Goal: Information Seeking & Learning: Learn about a topic

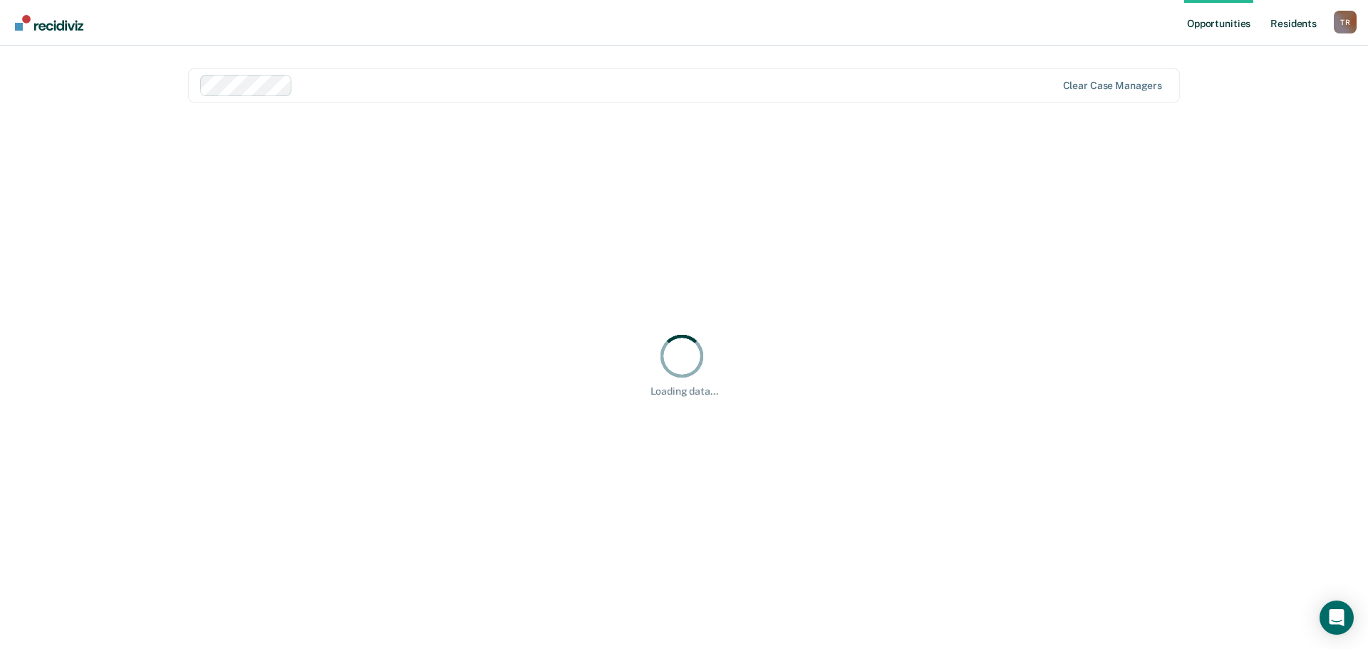
click at [1284, 29] on link "Resident s" at bounding box center [1293, 23] width 52 height 46
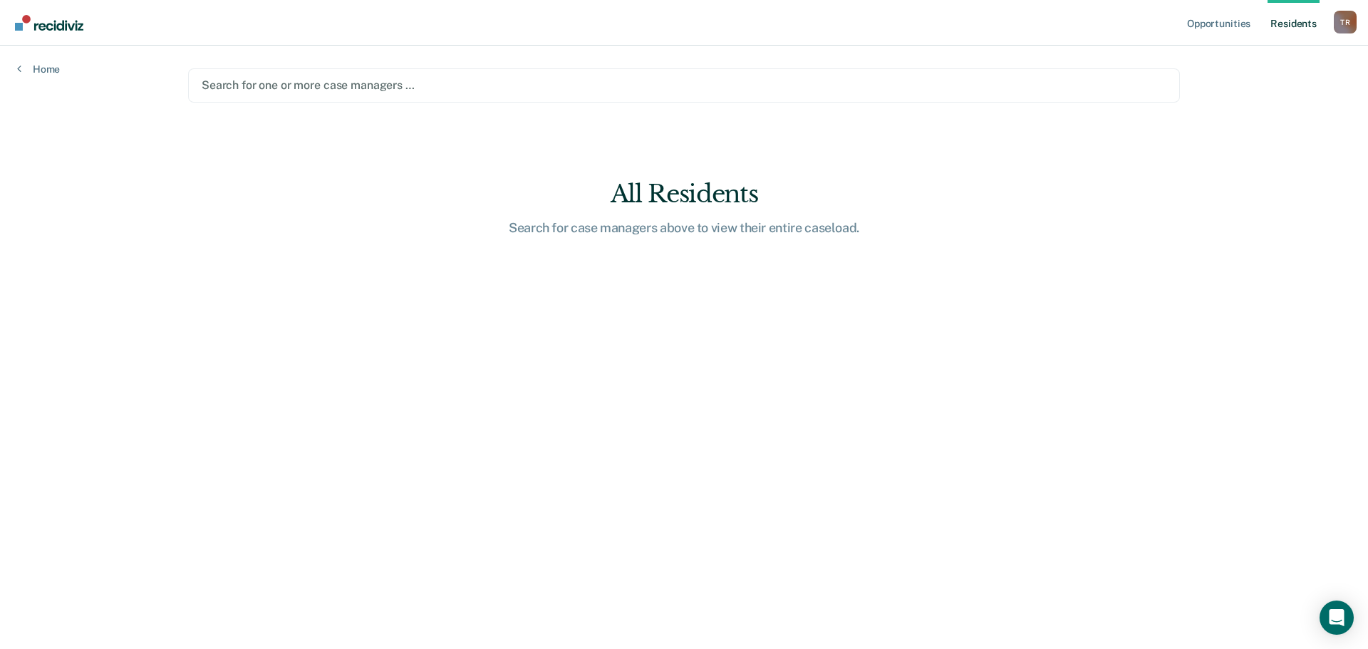
click at [269, 86] on div at bounding box center [684, 85] width 964 height 16
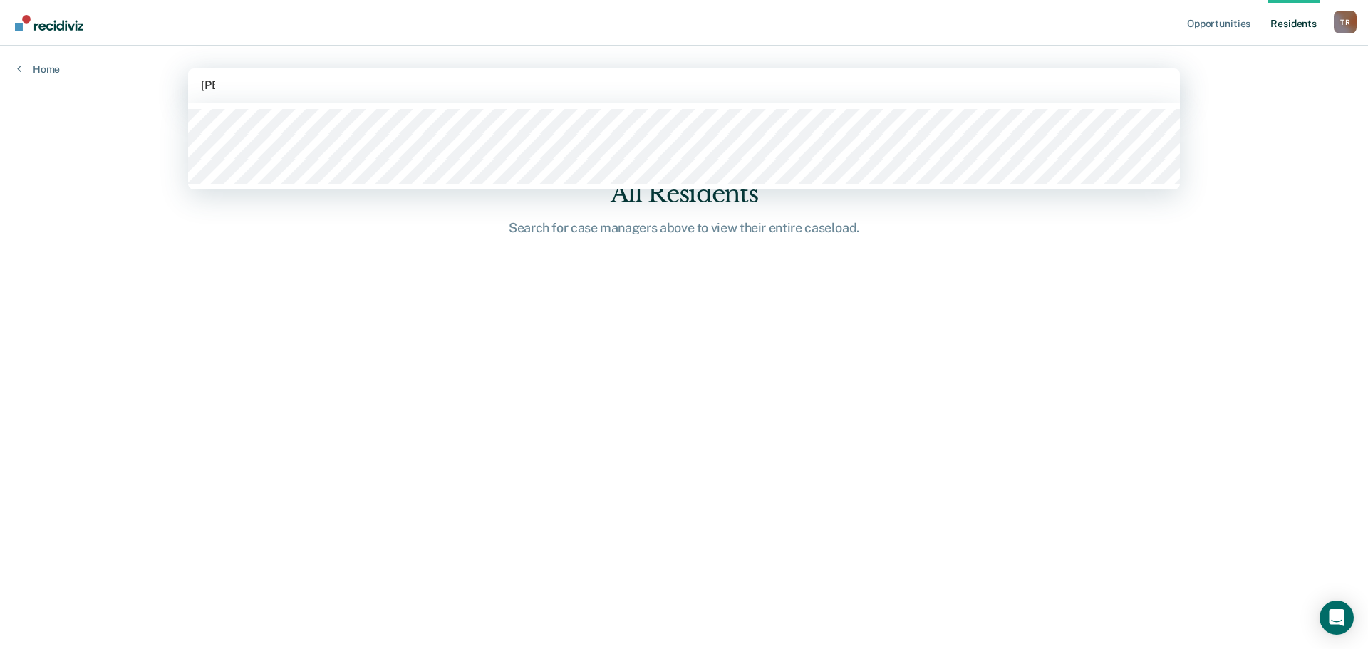
type input "lisen"
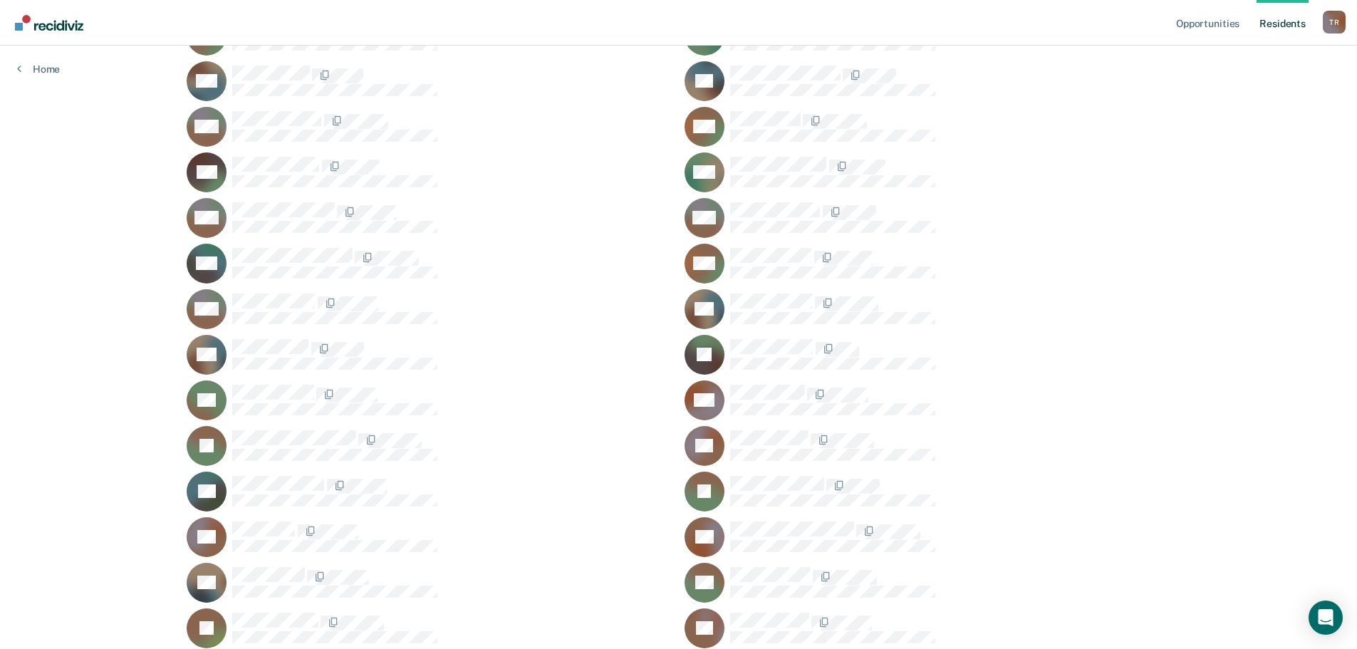
scroll to position [926, 0]
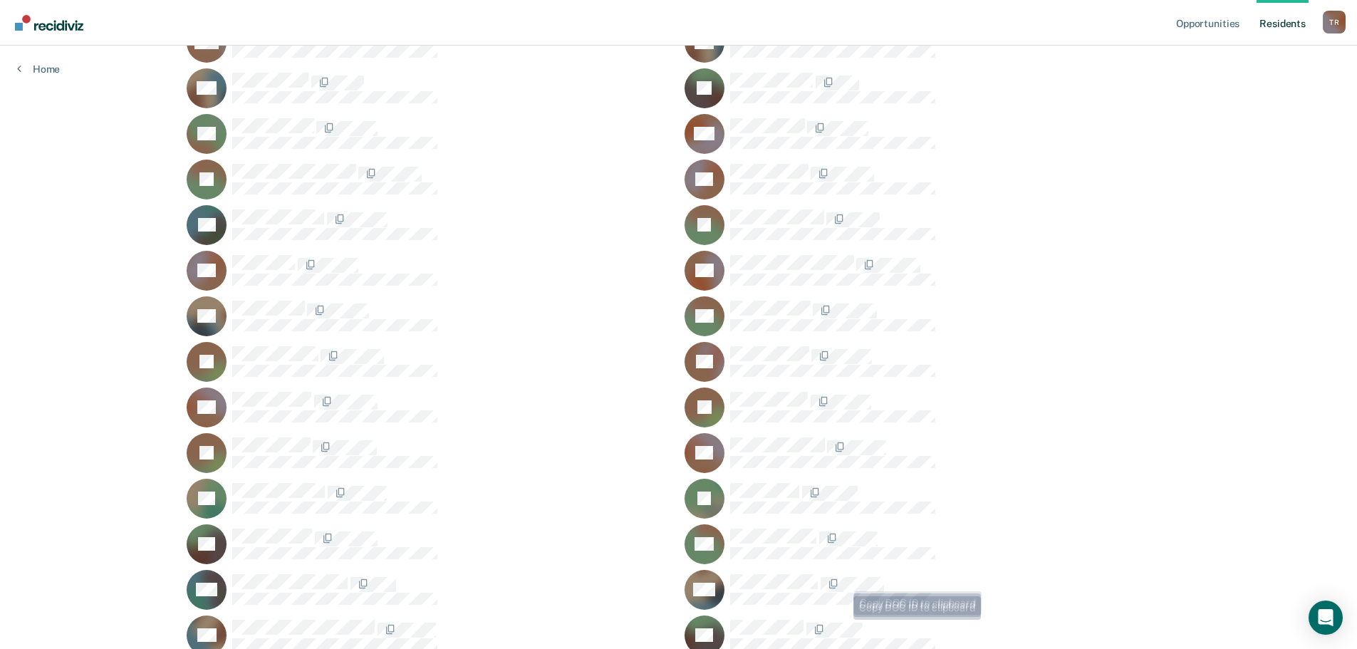
scroll to position [1211, 0]
